Goal: Transaction & Acquisition: Purchase product/service

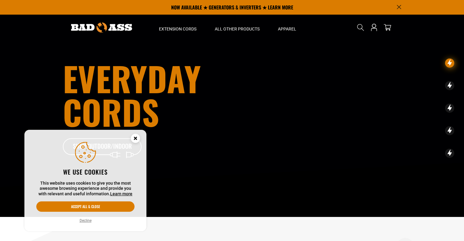
click at [136, 138] on icon "Cookie Consent" at bounding box center [135, 138] width 2 height 2
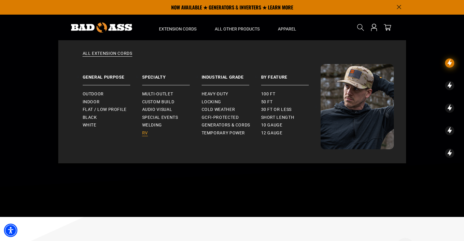
click at [146, 133] on span "RV" at bounding box center [145, 132] width 6 height 5
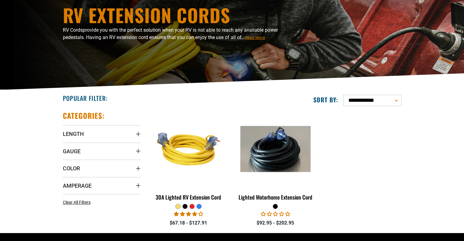
scroll to position [122, 0]
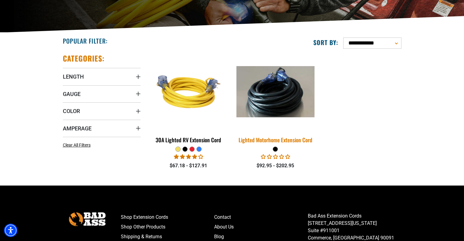
click at [274, 95] on img at bounding box center [275, 91] width 85 height 51
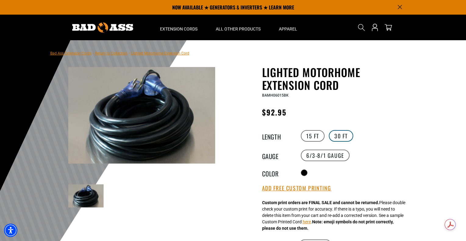
click at [341, 135] on label "30 FT" at bounding box center [341, 136] width 24 height 12
click at [310, 135] on label "15 FT" at bounding box center [313, 136] width 24 height 12
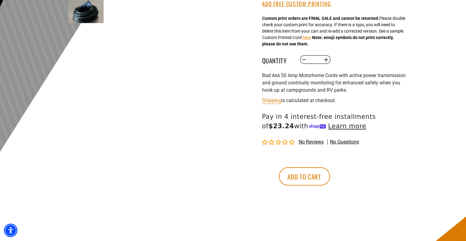
scroll to position [213, 0]
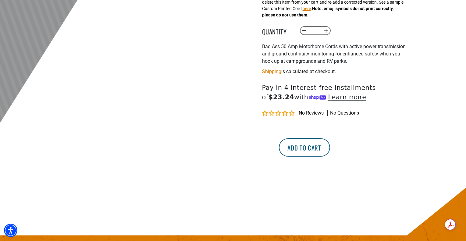
click at [330, 148] on button "Add to cart" at bounding box center [304, 147] width 51 height 18
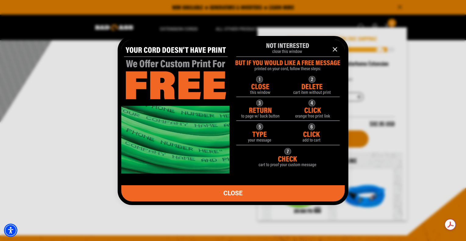
click at [335, 50] on icon "information" at bounding box center [335, 50] width 4 height 4
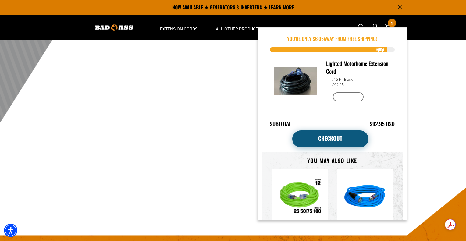
click at [334, 138] on link "Checkout" at bounding box center [330, 138] width 76 height 17
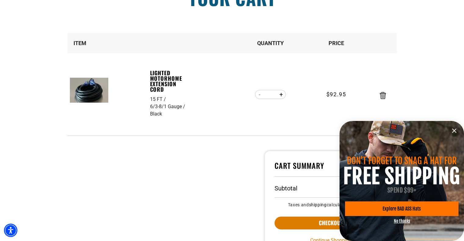
scroll to position [91, 0]
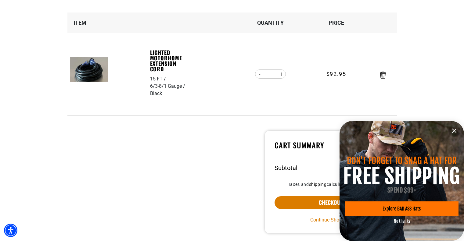
click at [454, 130] on icon "information" at bounding box center [454, 131] width 4 height 4
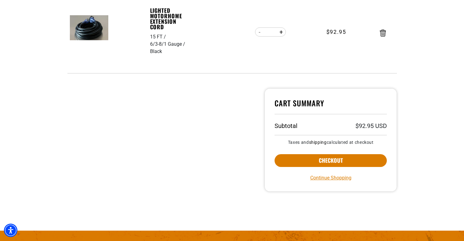
scroll to position [152, 0]
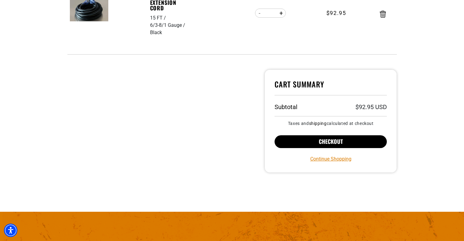
click at [328, 143] on button "Checkout" at bounding box center [330, 141] width 113 height 13
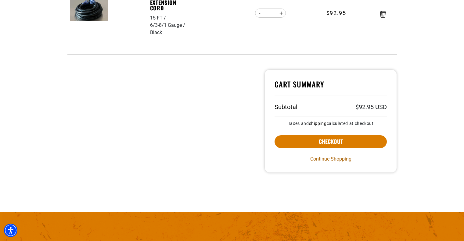
click at [327, 160] on link "Continue Shopping" at bounding box center [330, 158] width 41 height 7
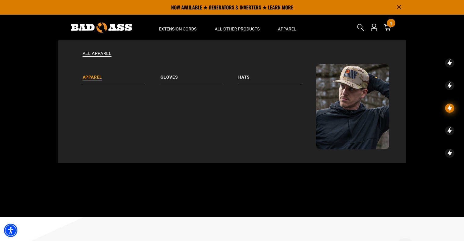
click at [97, 76] on link "Apparel" at bounding box center [122, 74] width 78 height 21
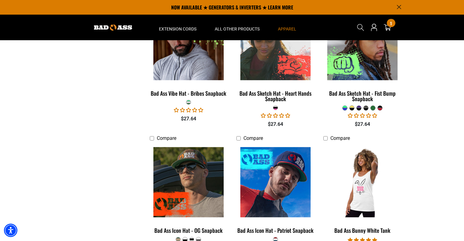
scroll to position [265, 0]
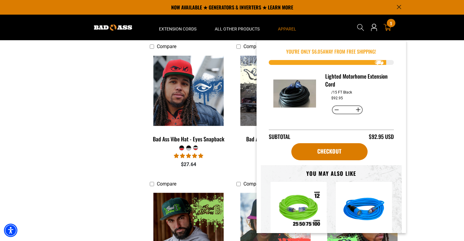
click at [389, 27] on div "1 1 item" at bounding box center [391, 23] width 8 height 8
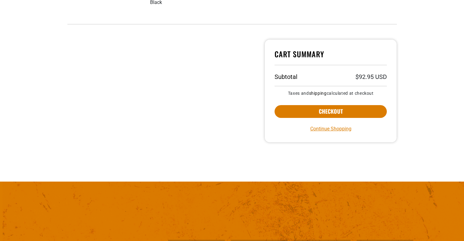
scroll to position [183, 0]
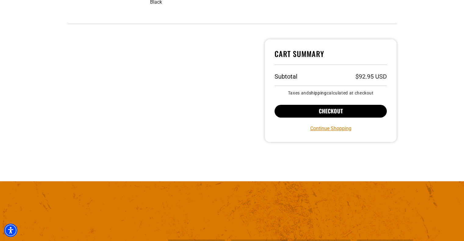
click at [329, 110] on button "Checkout" at bounding box center [330, 111] width 113 height 13
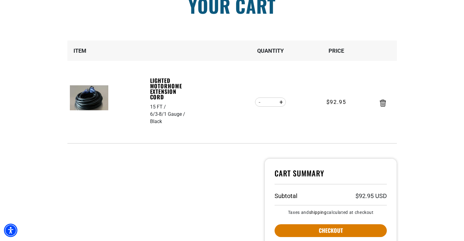
scroll to position [0, 0]
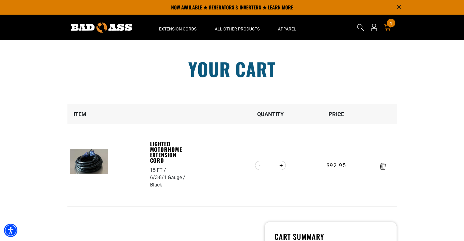
click at [115, 27] on img at bounding box center [101, 28] width 61 height 10
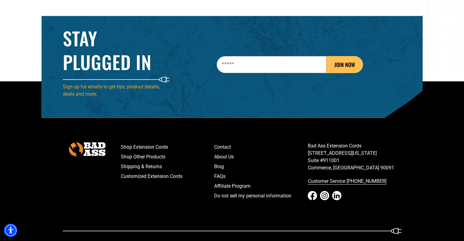
scroll to position [963, 0]
